Goal: Find specific fact: Find specific fact

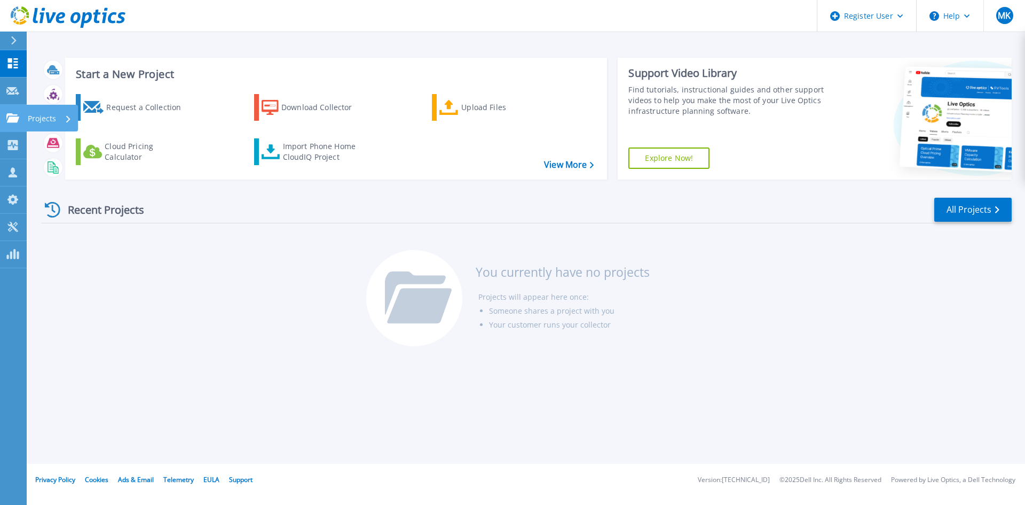
click at [14, 119] on icon at bounding box center [12, 117] width 13 height 9
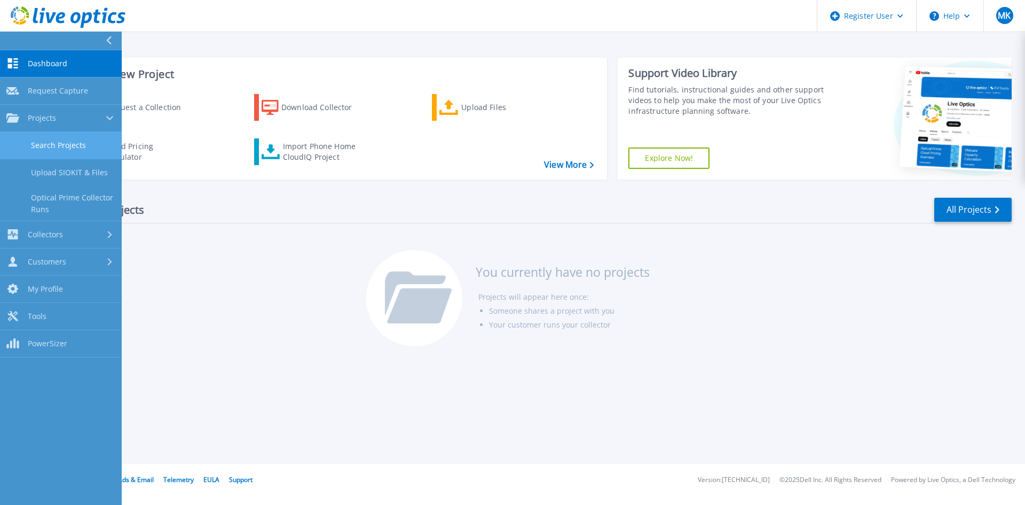
click at [67, 145] on link "Search Projects" at bounding box center [61, 145] width 122 height 27
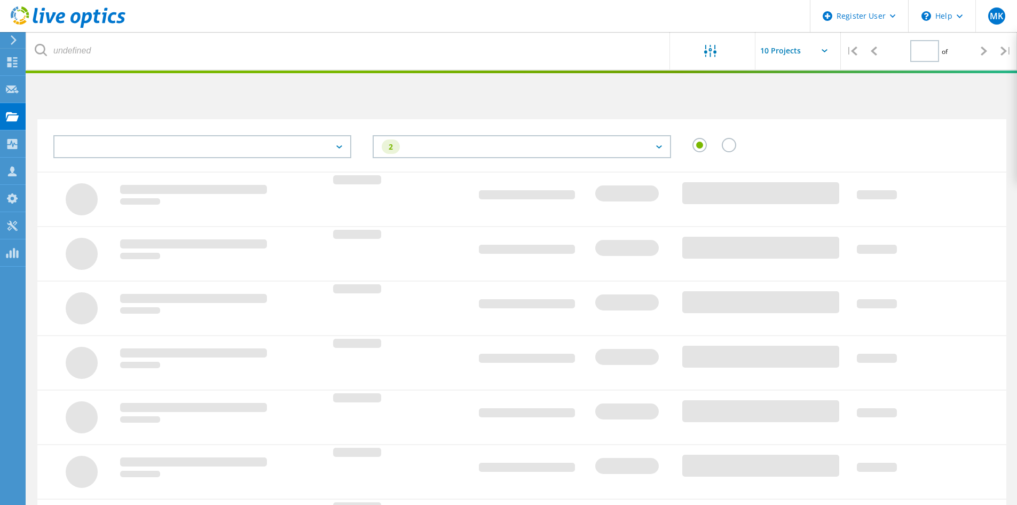
type input "1"
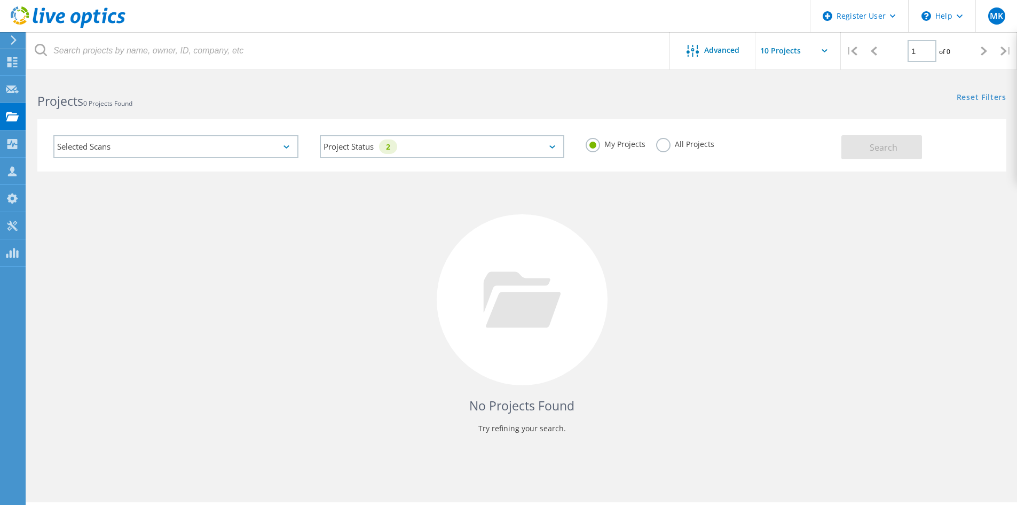
click at [678, 146] on label "All Projects" at bounding box center [685, 143] width 58 height 10
click at [0, 0] on input "All Projects" at bounding box center [0, 0] width 0 height 0
click at [854, 146] on button "Search" at bounding box center [882, 147] width 81 height 24
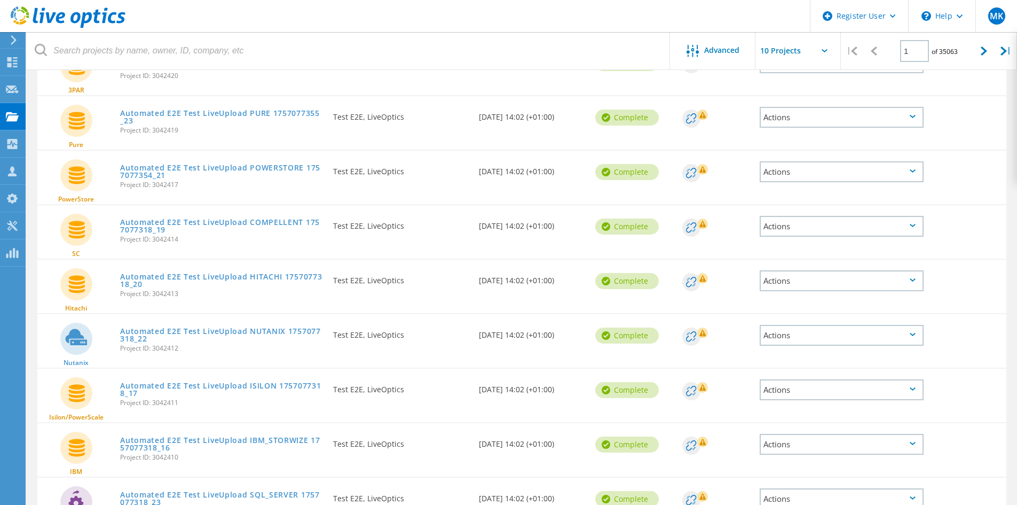
scroll to position [279, 0]
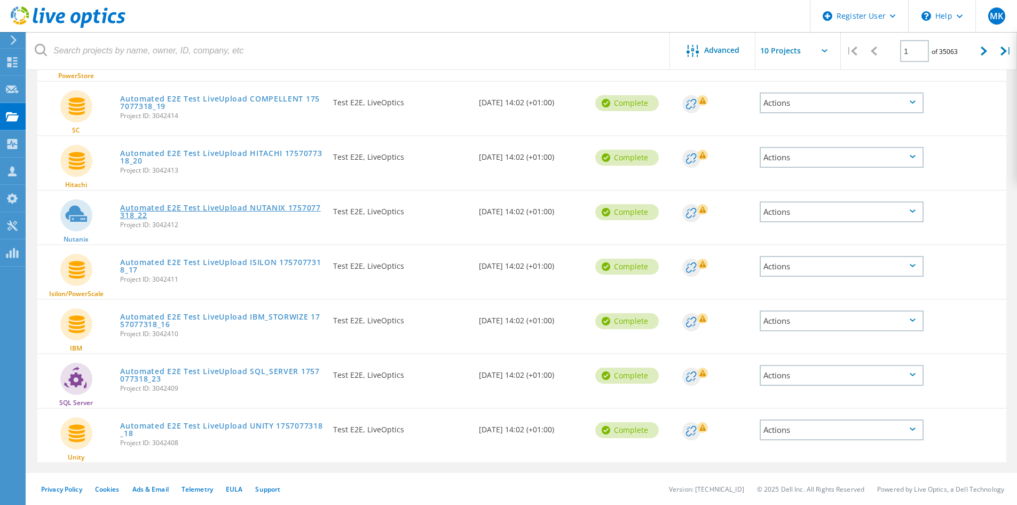
click at [178, 208] on link "Automated E2E Test LiveUpload NUTANIX 1757077318_22" at bounding box center [221, 211] width 202 height 15
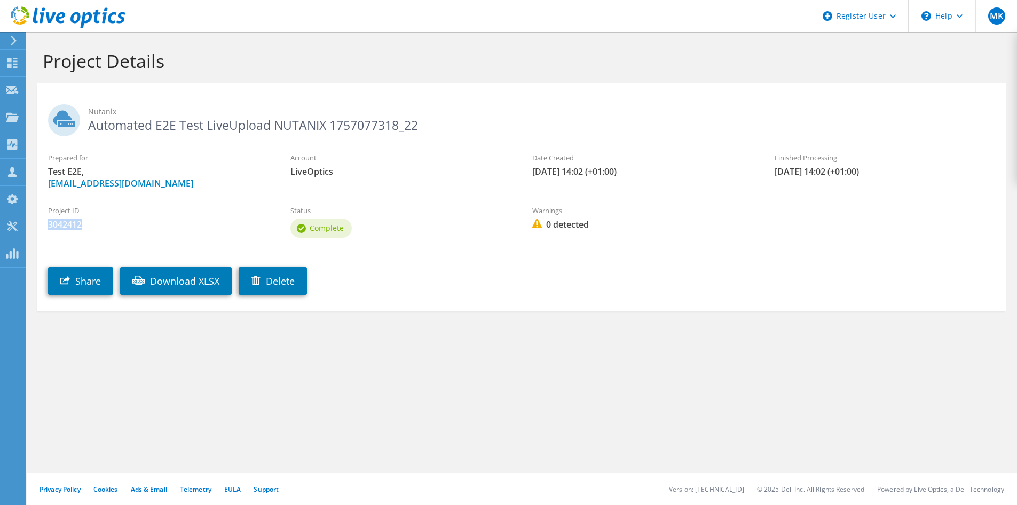
drag, startPoint x: 86, startPoint y: 228, endPoint x: 45, endPoint y: 227, distance: 40.6
click at [45, 227] on div "Project ID 3042412" at bounding box center [158, 218] width 242 height 36
click at [174, 208] on label "Project ID" at bounding box center [158, 210] width 221 height 11
drag, startPoint x: 101, startPoint y: 226, endPoint x: 42, endPoint y: 223, distance: 59.9
click at [42, 223] on div "Project ID 3042412" at bounding box center [158, 218] width 242 height 36
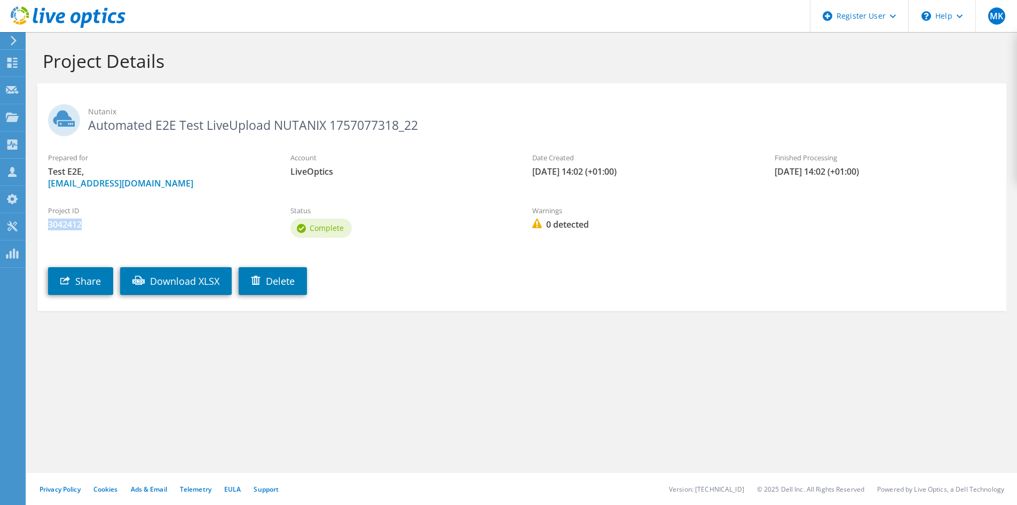
copy span "3042412"
click at [949, 12] on div "\n Help" at bounding box center [941, 16] width 67 height 32
click at [960, 50] on link "Explore Helpful Articles" at bounding box center [968, 46] width 119 height 26
